Goal: Task Accomplishment & Management: Use online tool/utility

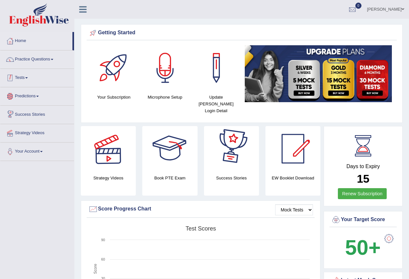
click at [30, 83] on link "Tests" at bounding box center [37, 77] width 74 height 16
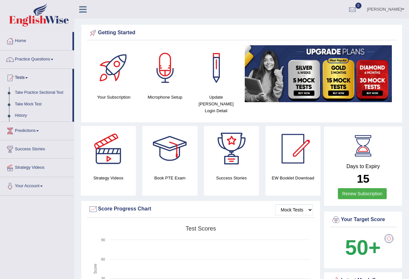
click at [40, 92] on link "Take Practice Sectional Test" at bounding box center [42, 93] width 60 height 12
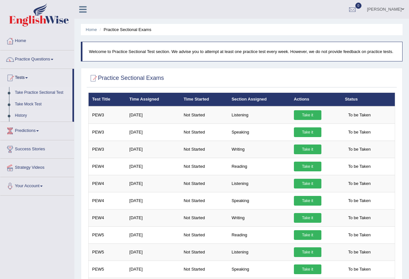
click at [23, 115] on link "History" at bounding box center [42, 116] width 60 height 12
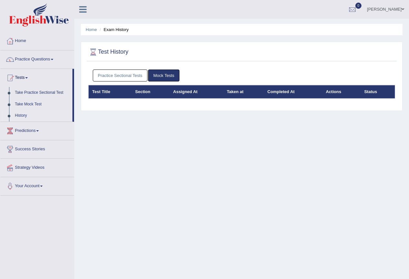
click at [121, 77] on link "Practice Sectional Tests" at bounding box center [120, 75] width 55 height 12
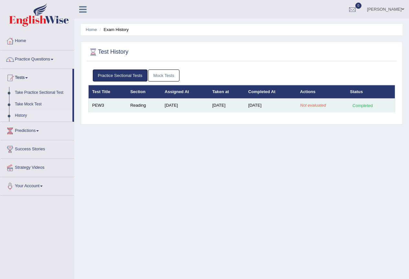
click at [311, 105] on em "Not evaluated" at bounding box center [313, 105] width 26 height 5
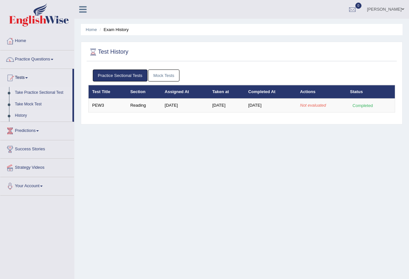
click at [34, 93] on link "Take Practice Sectional Test" at bounding box center [42, 93] width 60 height 12
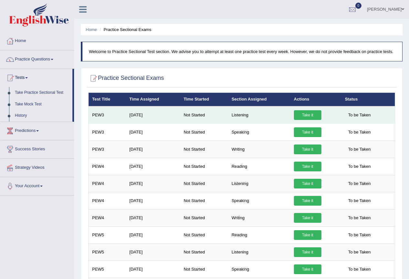
click at [308, 117] on link "Take it" at bounding box center [307, 115] width 27 height 10
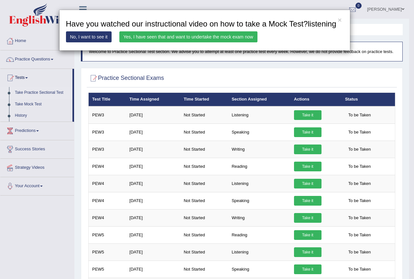
click at [94, 39] on link "No, I want to see it" at bounding box center [89, 36] width 46 height 11
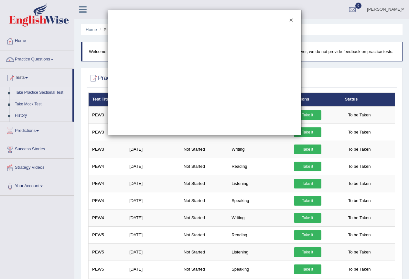
click at [291, 21] on button "×" at bounding box center [291, 19] width 4 height 7
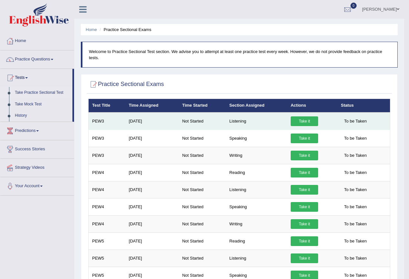
click at [309, 123] on link "Take it" at bounding box center [304, 121] width 27 height 10
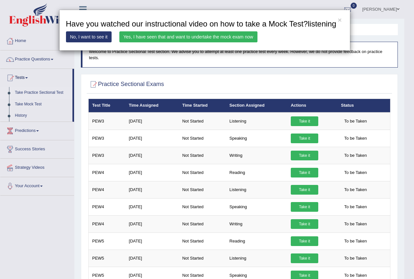
click at [176, 38] on link "Yes, I have seen that and want to undertake the mock exam now" at bounding box center [188, 36] width 138 height 11
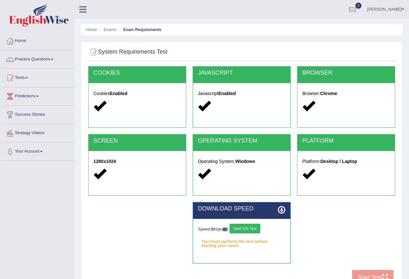
click at [256, 228] on button "Start 10s Test" at bounding box center [244, 229] width 31 height 10
click at [368, 273] on button "Start Test" at bounding box center [372, 277] width 41 height 15
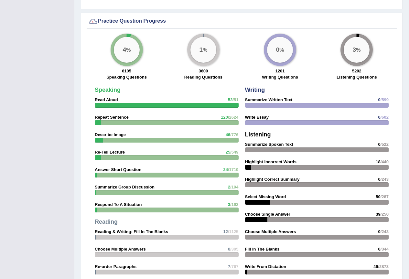
scroll to position [682, 0]
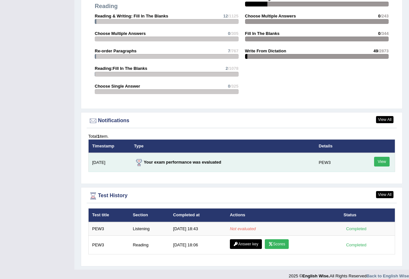
click at [379, 157] on link "View" at bounding box center [382, 162] width 16 height 10
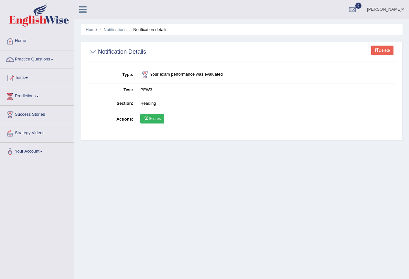
click at [155, 118] on link "Scores" at bounding box center [152, 119] width 24 height 10
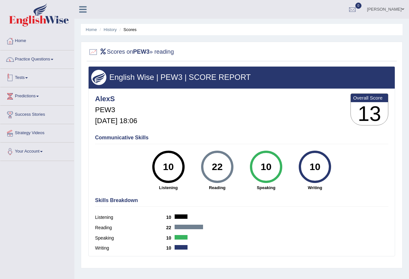
click at [21, 77] on link "Tests" at bounding box center [37, 77] width 74 height 16
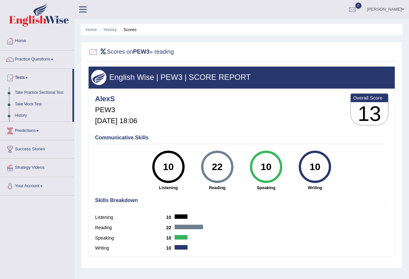
click at [41, 94] on link "Take Practice Sectional Test" at bounding box center [42, 93] width 60 height 12
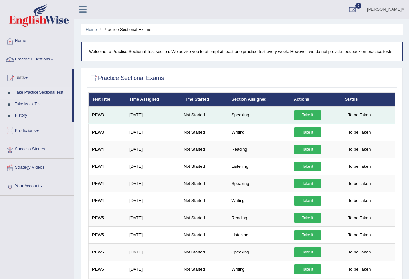
click at [313, 115] on link "Take it" at bounding box center [307, 115] width 27 height 10
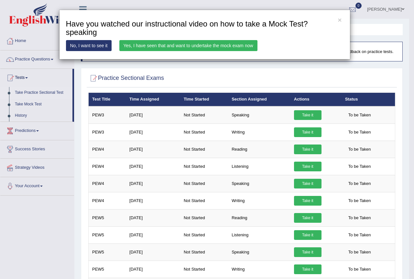
click at [187, 44] on link "Yes, I have seen that and want to undertake the mock exam now" at bounding box center [188, 45] width 138 height 11
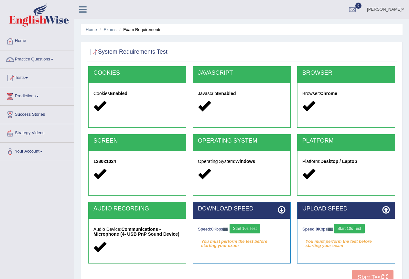
click at [251, 226] on button "Start 10s Test" at bounding box center [244, 229] width 31 height 10
click at [353, 229] on button "Start 10s Test" at bounding box center [349, 229] width 31 height 10
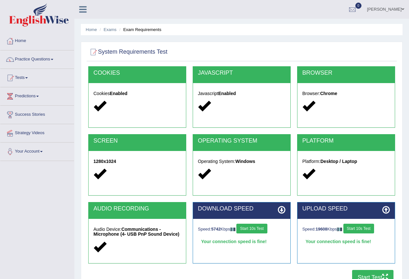
click at [367, 274] on button "Start Test" at bounding box center [372, 277] width 41 height 15
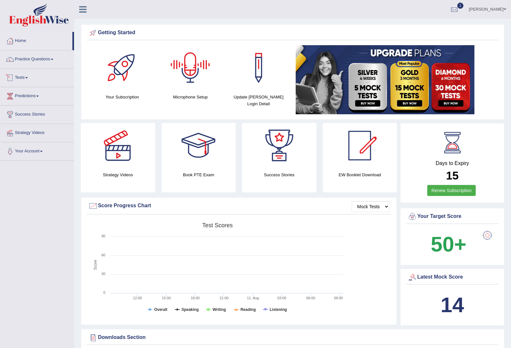
click at [16, 78] on link "Tests" at bounding box center [37, 77] width 74 height 16
click at [35, 93] on link "Take Practice Sectional Test" at bounding box center [42, 93] width 60 height 12
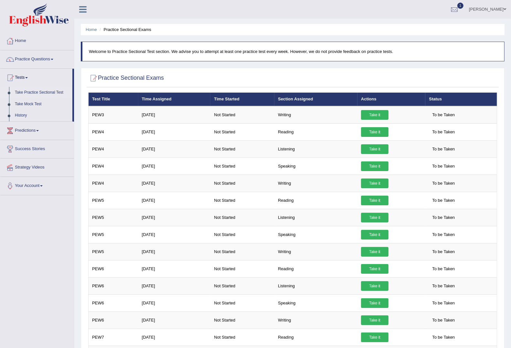
click at [379, 116] on link "Take it" at bounding box center [374, 115] width 27 height 10
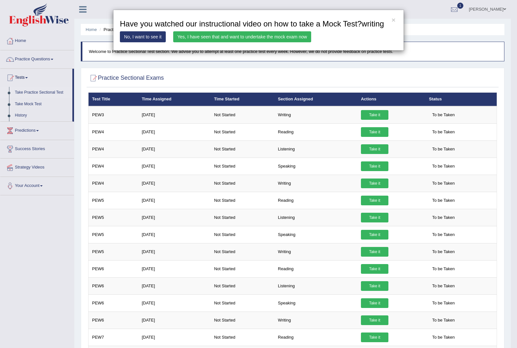
click at [245, 37] on link "Yes, I have seen that and want to undertake the mock exam now" at bounding box center [242, 36] width 138 height 11
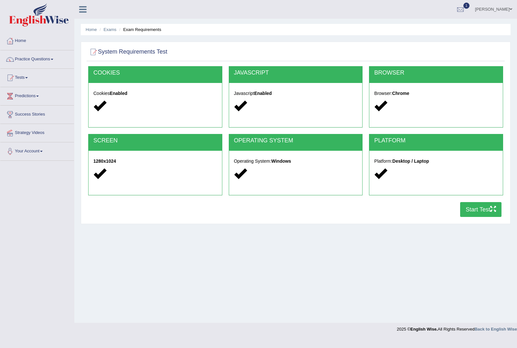
click at [478, 211] on button "Start Test" at bounding box center [480, 209] width 41 height 15
